Goal: Task Accomplishment & Management: Use online tool/utility

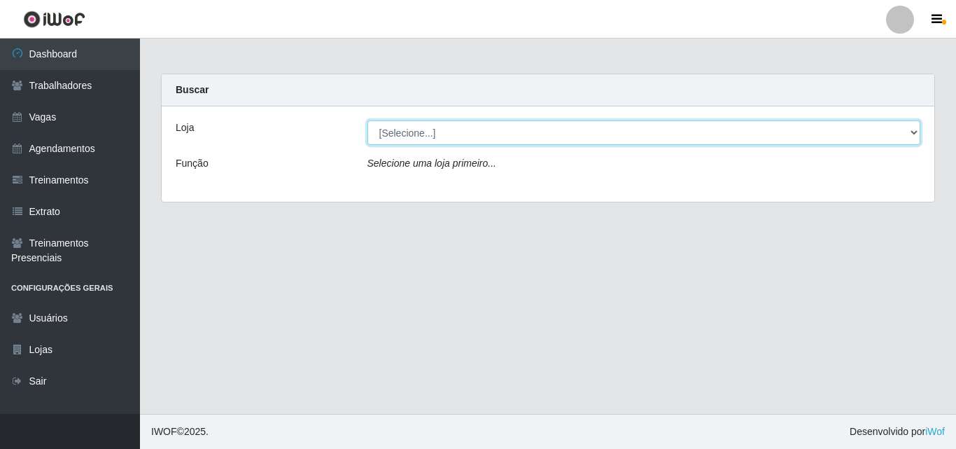
click at [424, 134] on select "[Selecione...] Chinatown Sushimi - [GEOGRAPHIC_DATA]" at bounding box center [645, 132] width 554 height 25
select select "357"
click at [368, 120] on select "[Selecione...] Chinatown Sushimi - [GEOGRAPHIC_DATA]" at bounding box center [645, 132] width 554 height 25
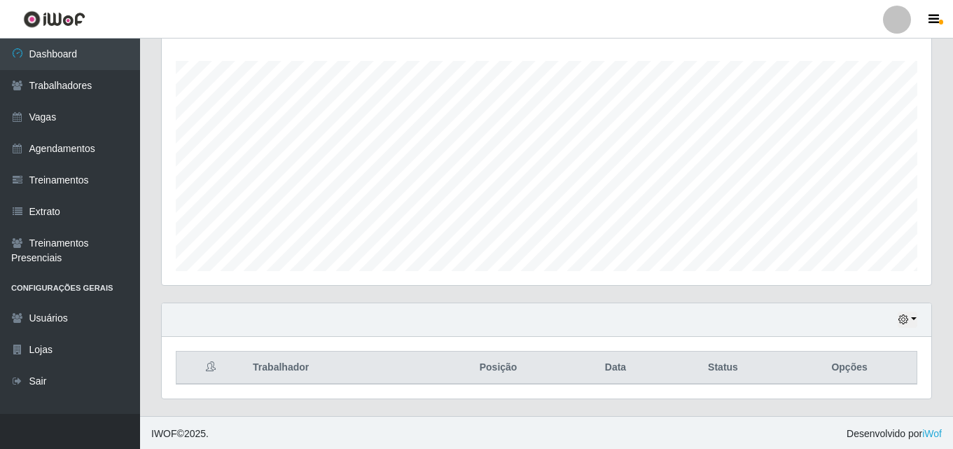
scroll to position [232, 0]
click at [912, 313] on button "button" at bounding box center [908, 317] width 20 height 16
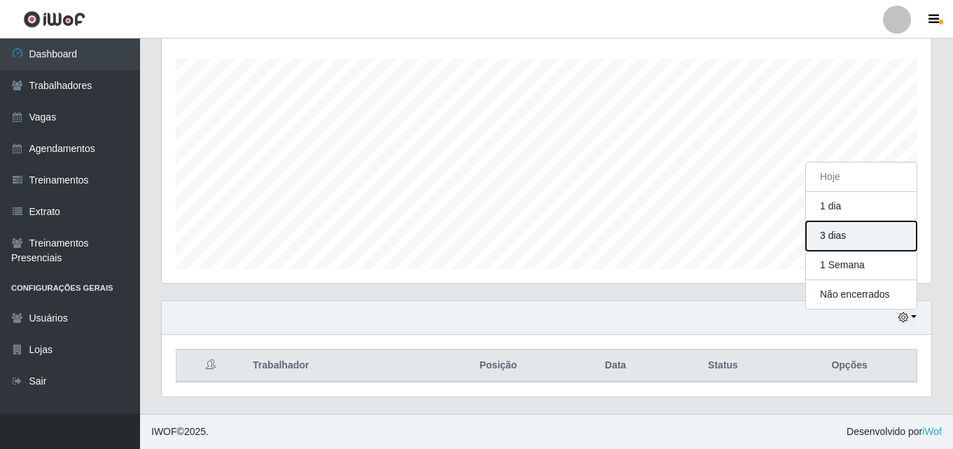
click at [833, 237] on button "3 dias" at bounding box center [861, 235] width 111 height 29
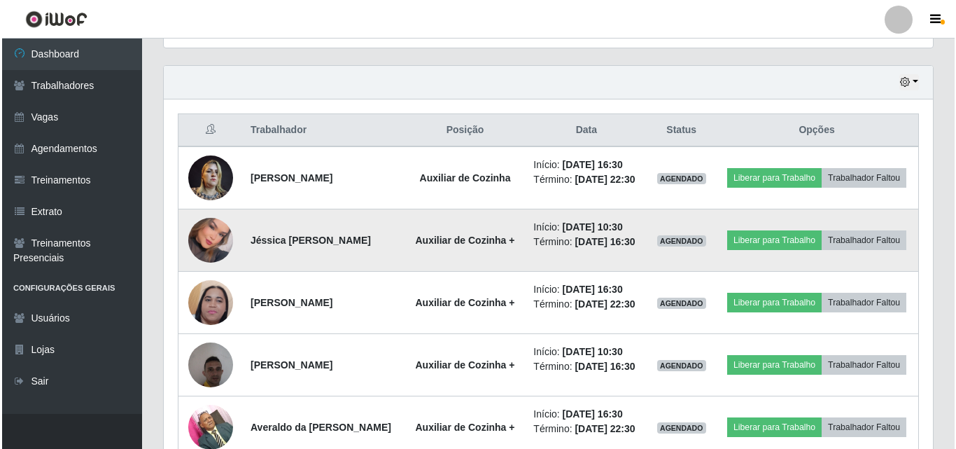
scroll to position [456, 0]
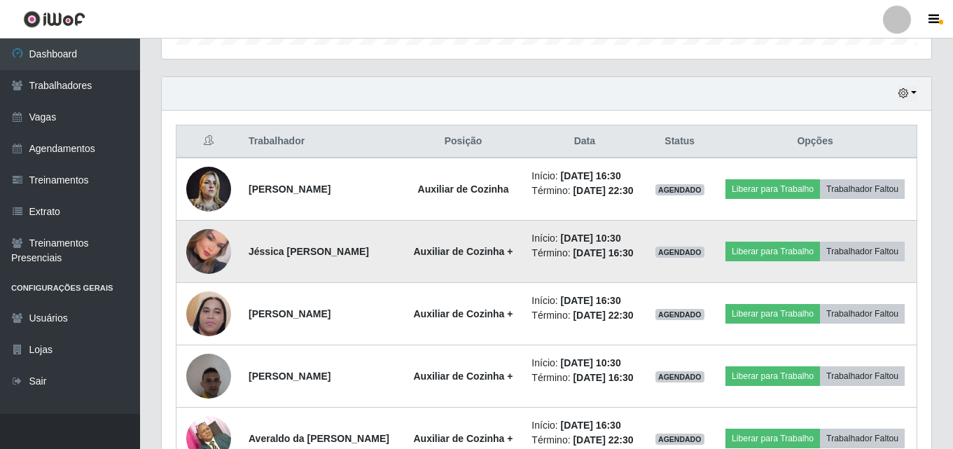
click at [214, 270] on img at bounding box center [208, 252] width 45 height 64
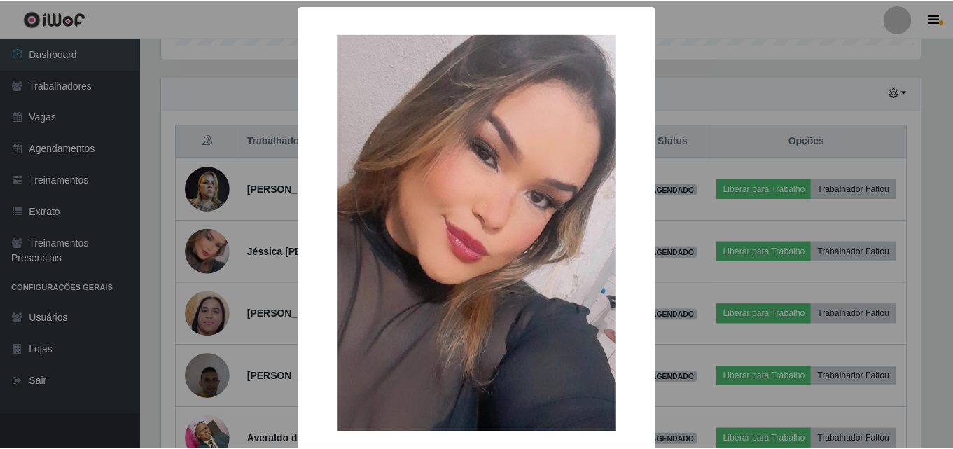
scroll to position [291, 763]
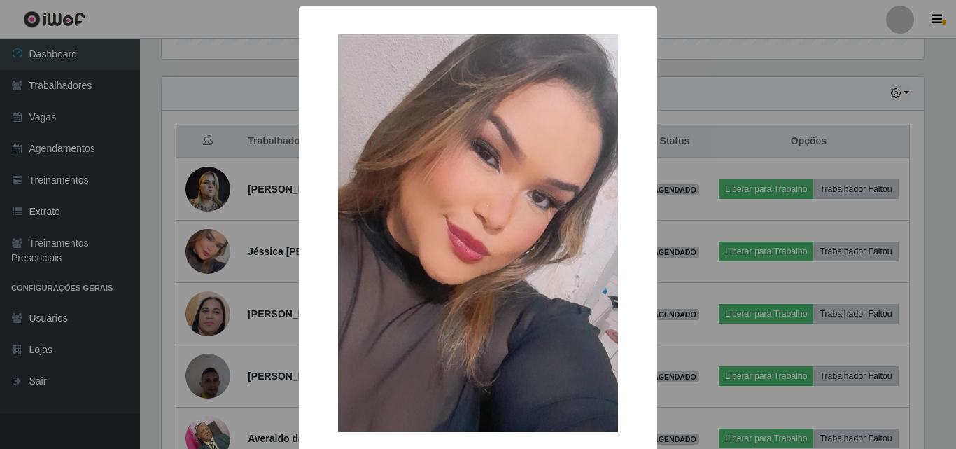
click at [258, 28] on div "× OK Cancel" at bounding box center [478, 224] width 956 height 449
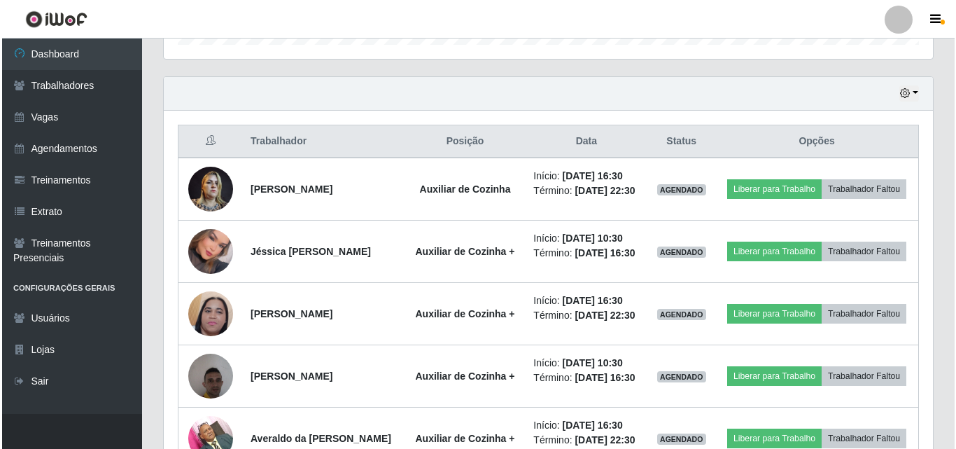
scroll to position [291, 770]
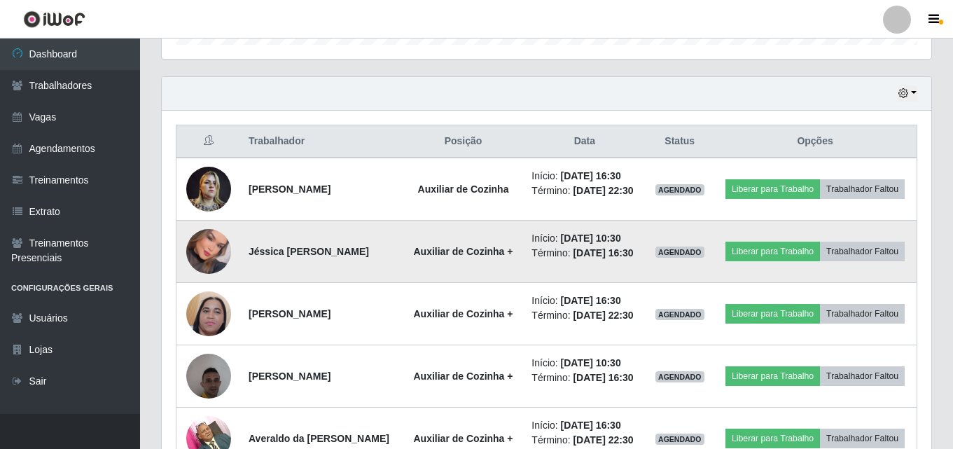
click at [208, 257] on img at bounding box center [208, 252] width 45 height 64
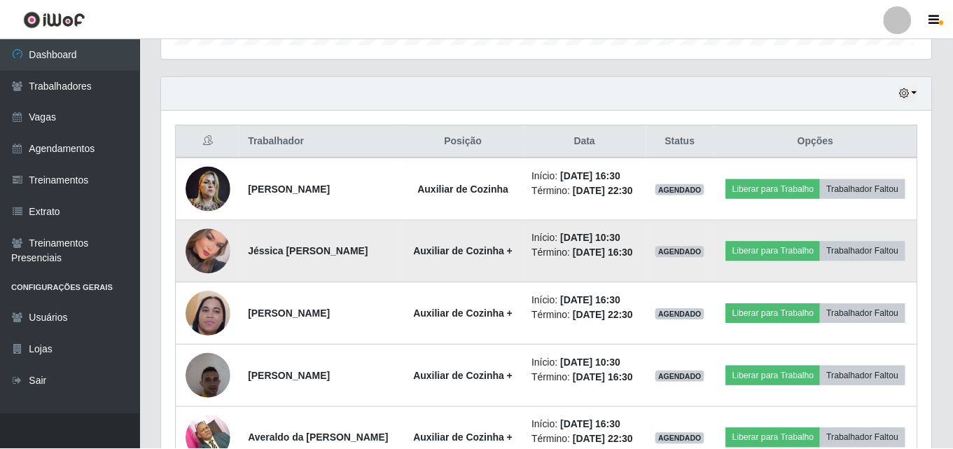
scroll to position [291, 763]
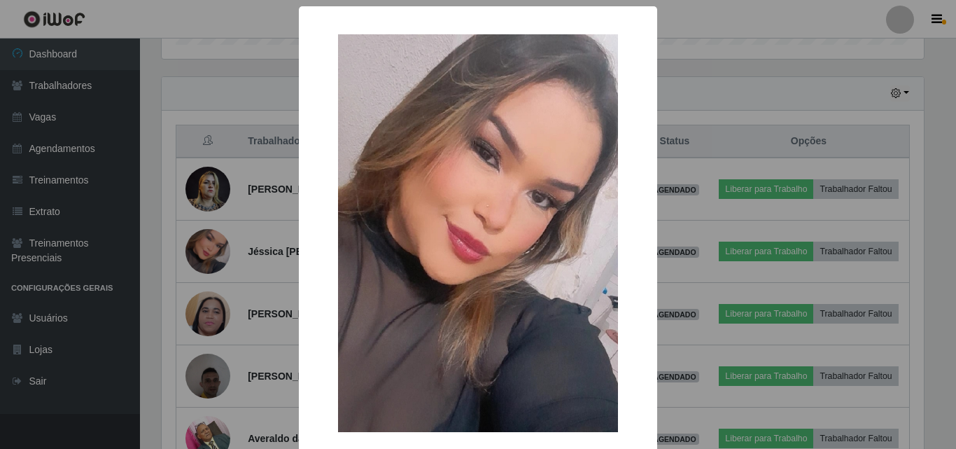
click at [189, 109] on div "× OK Cancel" at bounding box center [478, 224] width 956 height 449
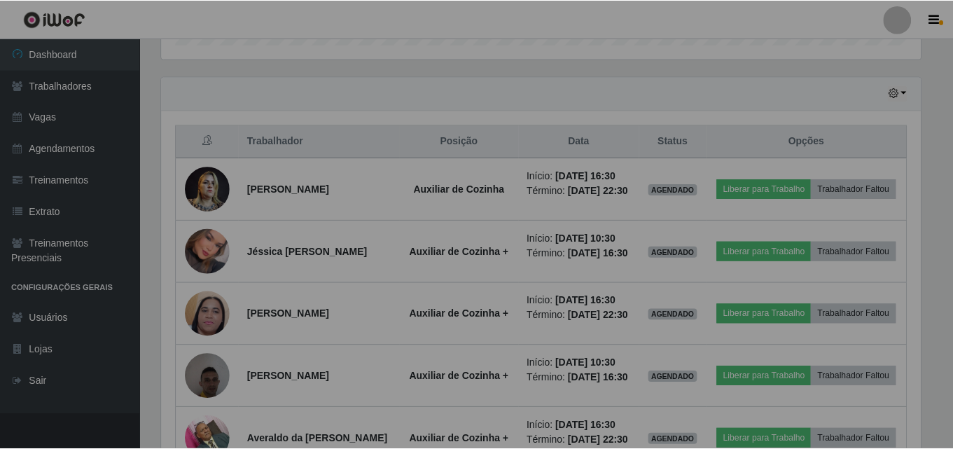
scroll to position [291, 770]
